Goal: Task Accomplishment & Management: Use online tool/utility

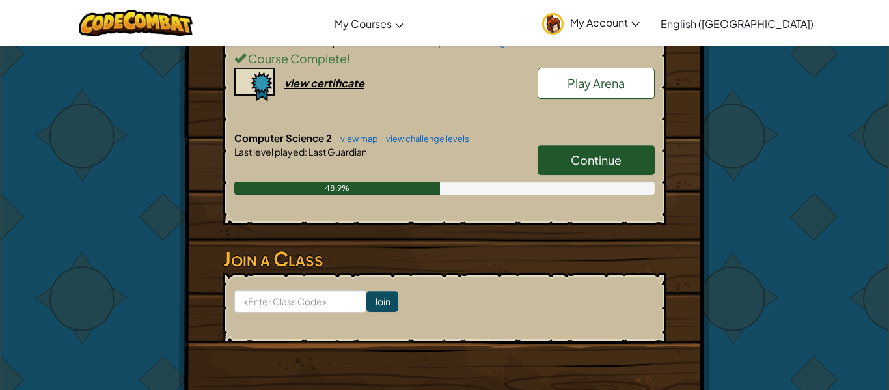
scroll to position [320, 0]
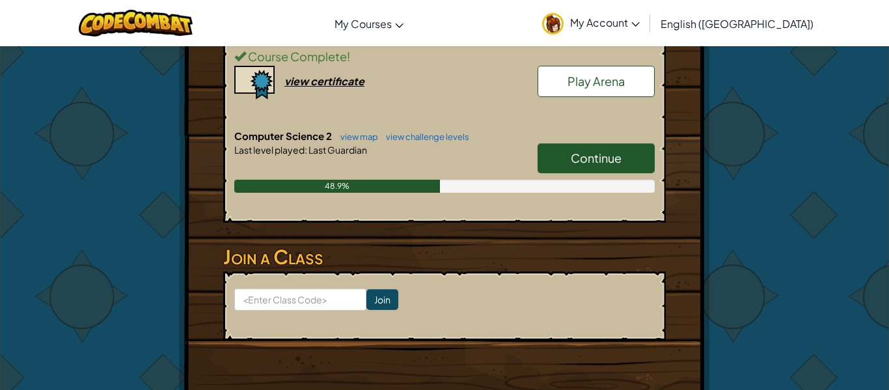
click at [562, 160] on link "Continue" at bounding box center [596, 158] width 117 height 30
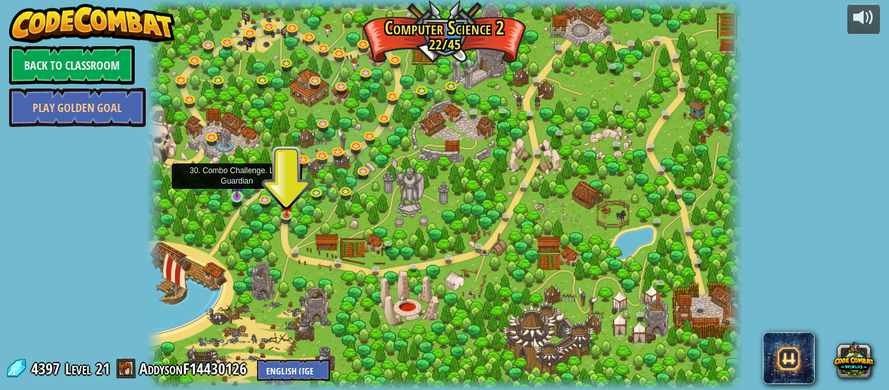
click at [240, 197] on img at bounding box center [237, 181] width 14 height 31
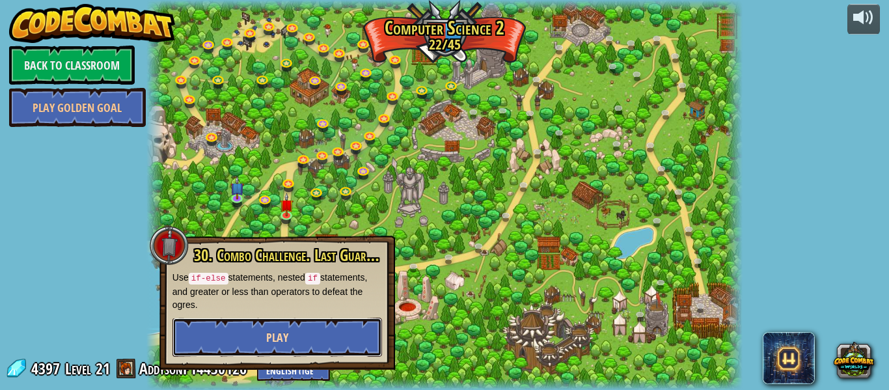
click at [265, 352] on button "Play" at bounding box center [278, 337] width 210 height 39
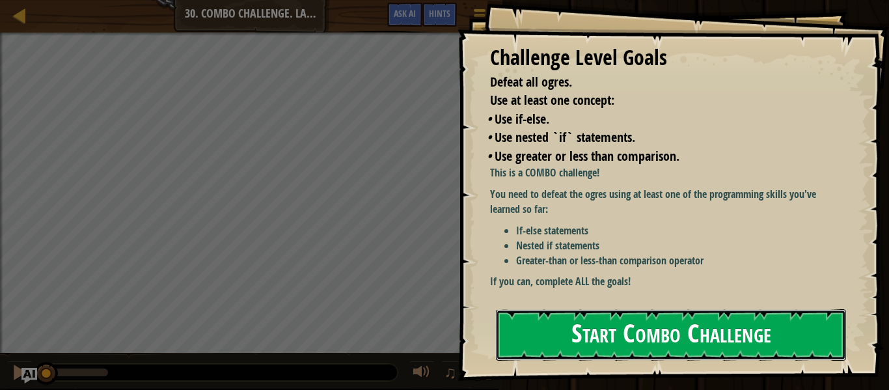
click at [637, 337] on button "Start Combo Challenge" at bounding box center [671, 334] width 350 height 51
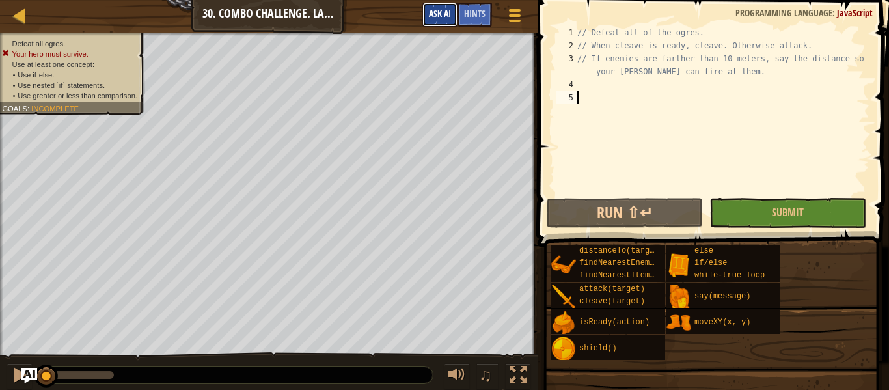
click at [447, 21] on button "Ask AI" at bounding box center [440, 15] width 35 height 24
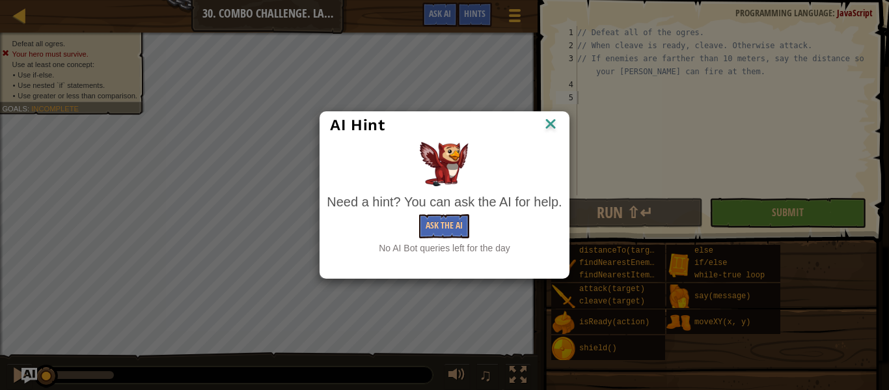
click at [548, 130] on img at bounding box center [550, 125] width 17 height 20
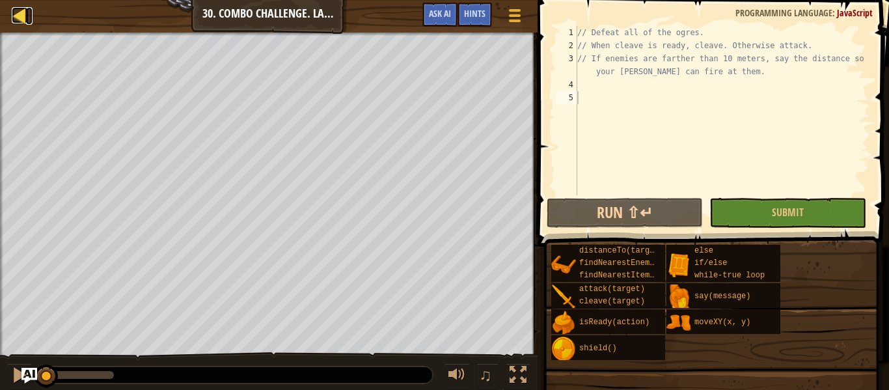
click at [23, 16] on div at bounding box center [20, 15] width 16 height 16
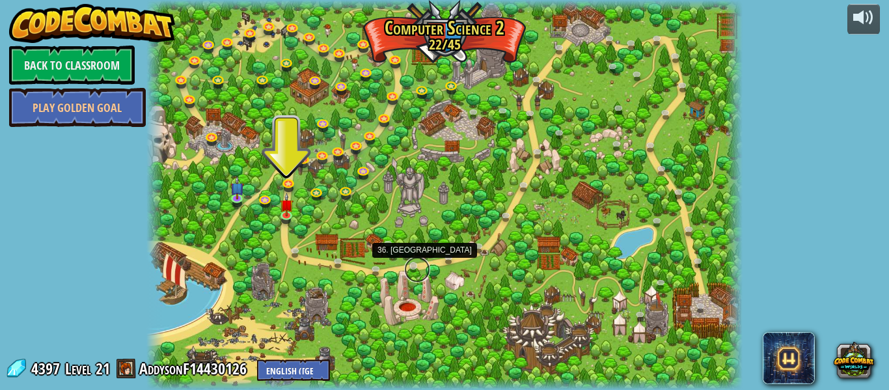
click at [413, 265] on link at bounding box center [417, 270] width 26 height 26
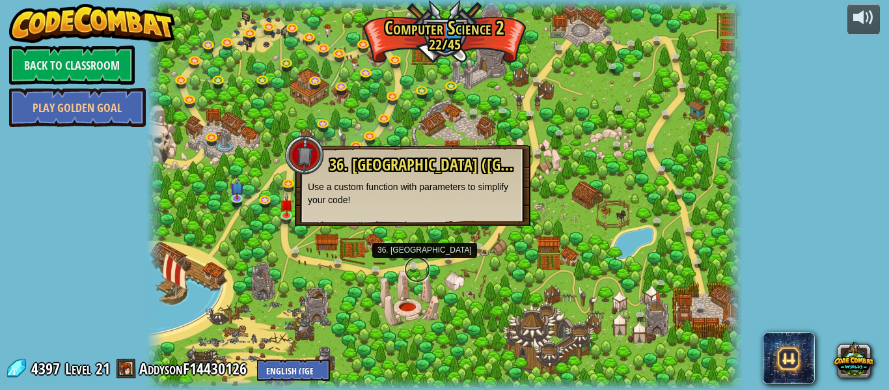
click at [413, 265] on link at bounding box center [417, 270] width 26 height 26
